Goal: Transaction & Acquisition: Subscribe to service/newsletter

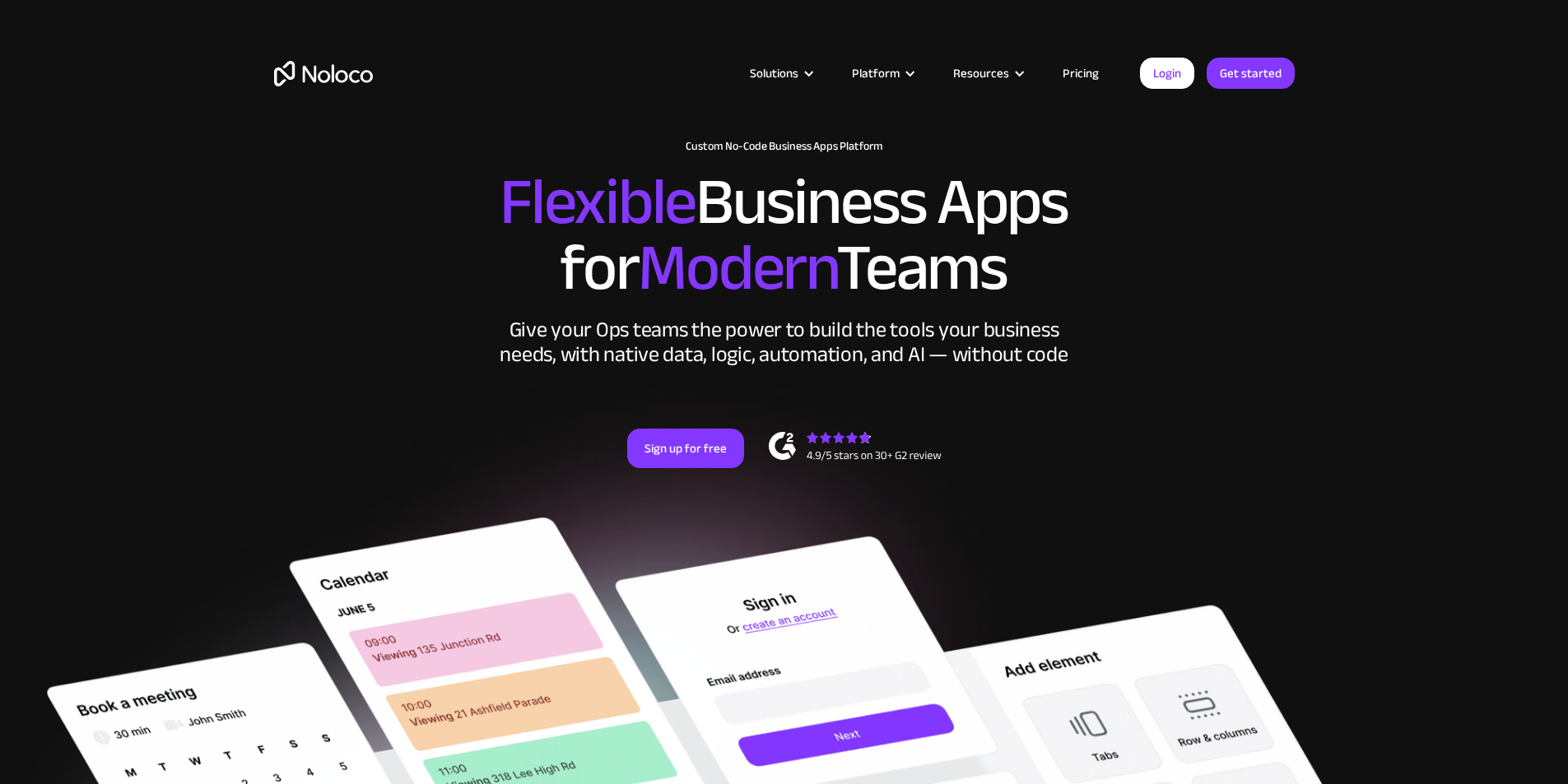
click at [689, 468] on link "Sign up for free" at bounding box center [685, 448] width 117 height 40
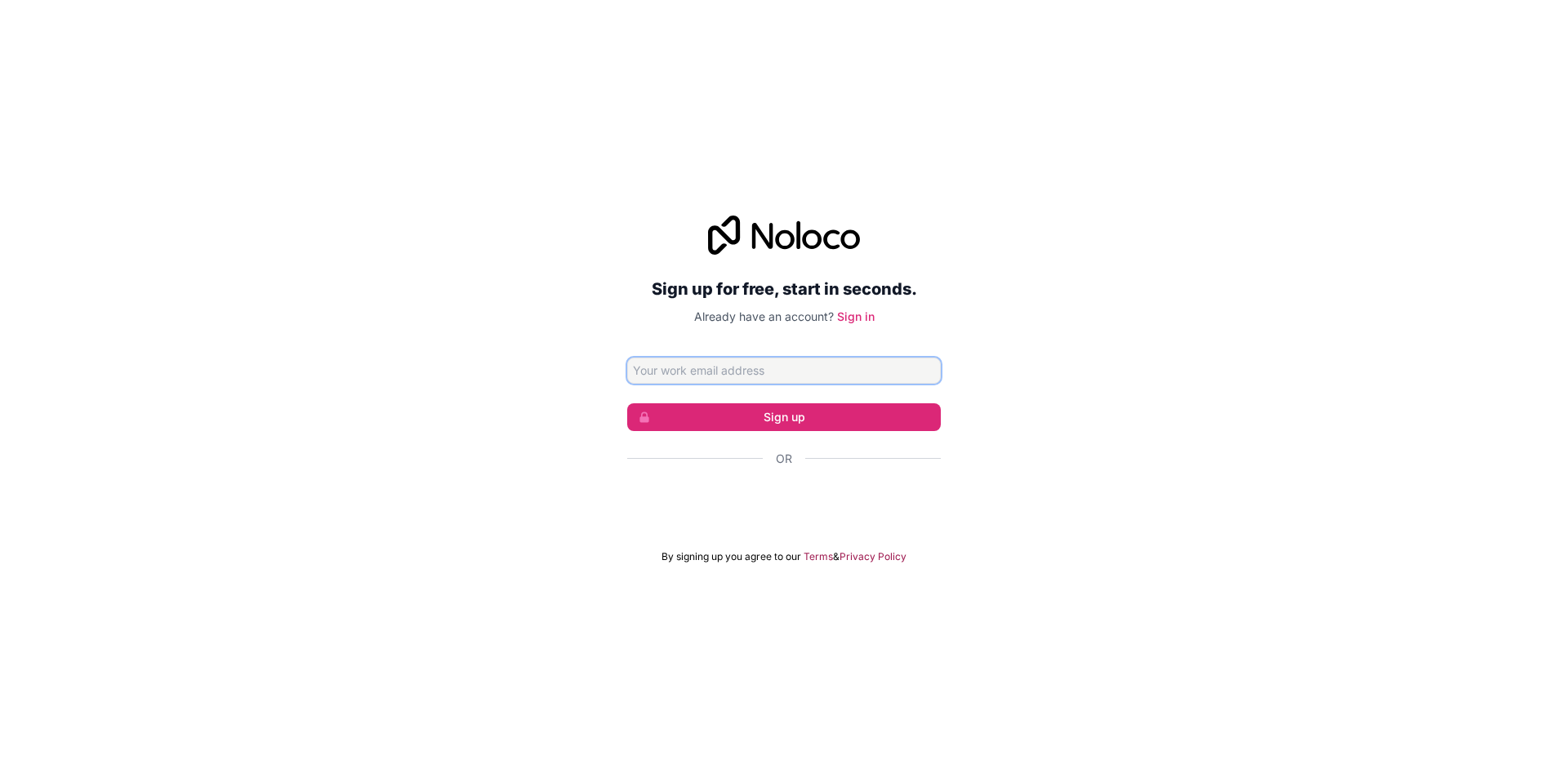
click at [751, 375] on input "Email address" at bounding box center [784, 371] width 314 height 26
